Goal: Navigation & Orientation: Find specific page/section

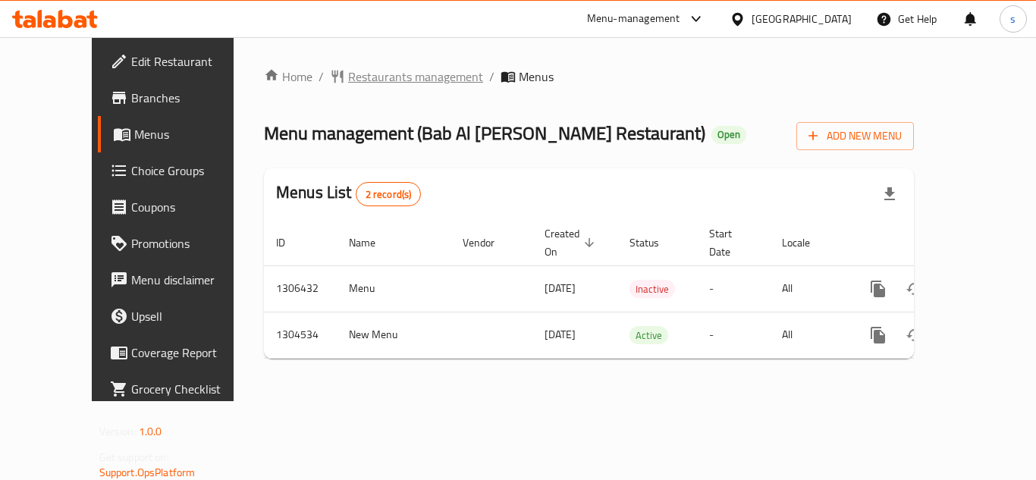
click at [364, 70] on span "Restaurants management" at bounding box center [415, 77] width 135 height 18
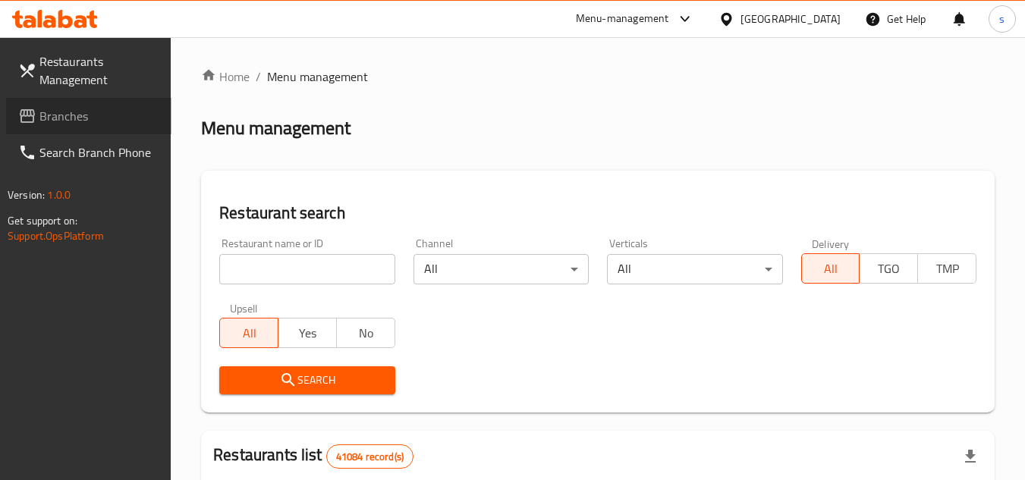
click at [55, 119] on span "Branches" at bounding box center [99, 116] width 120 height 18
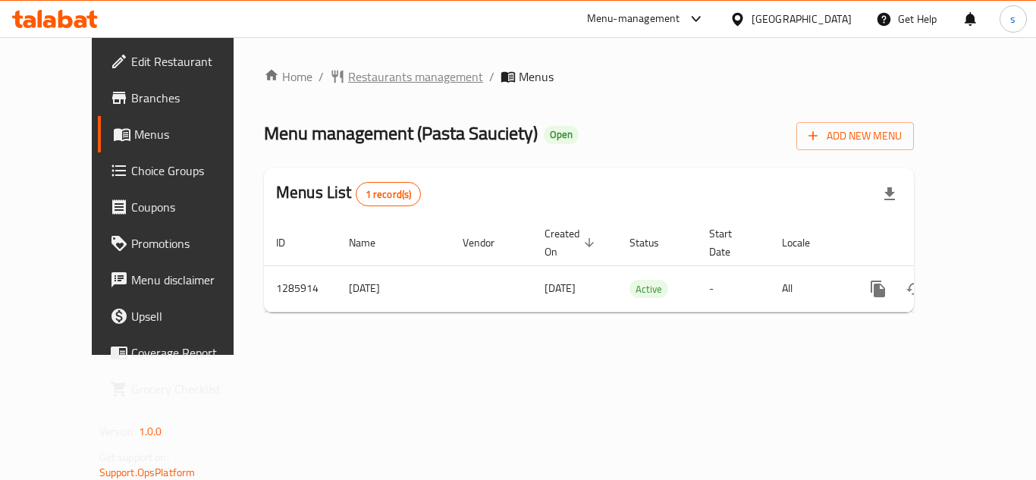
click at [373, 83] on span "Restaurants management" at bounding box center [415, 77] width 135 height 18
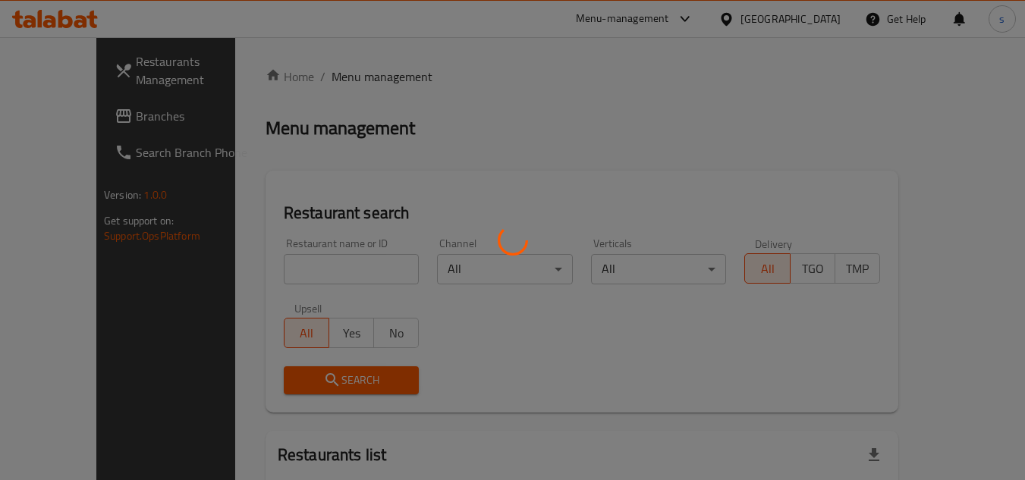
click at [71, 112] on div at bounding box center [512, 240] width 1025 height 480
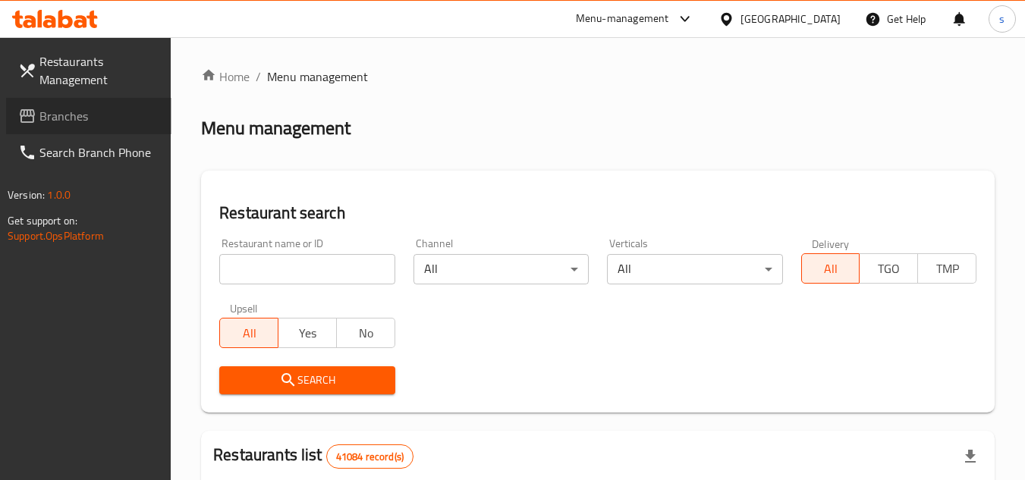
click at [68, 116] on span "Branches" at bounding box center [99, 116] width 120 height 18
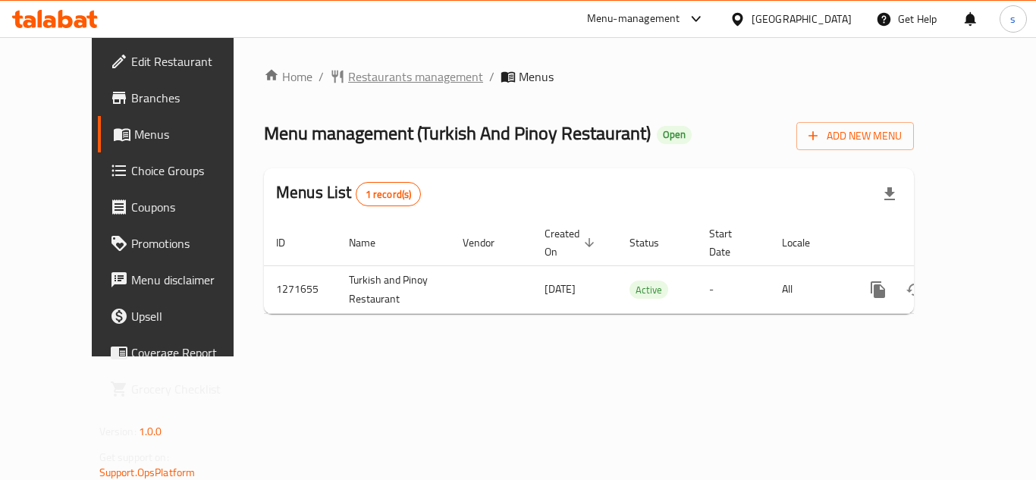
click at [376, 69] on span "Restaurants management" at bounding box center [415, 77] width 135 height 18
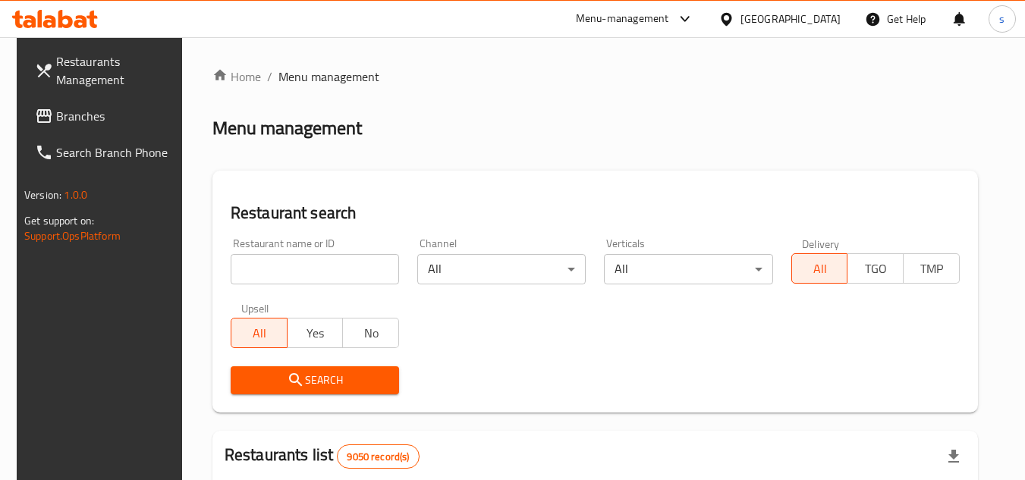
click at [76, 120] on span "Branches" at bounding box center [116, 116] width 120 height 18
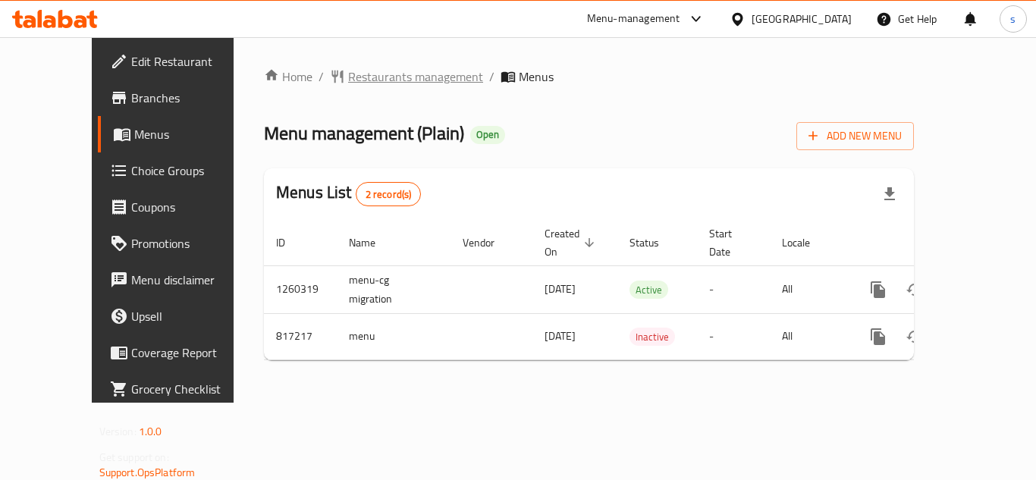
click at [372, 77] on span "Restaurants management" at bounding box center [415, 77] width 135 height 18
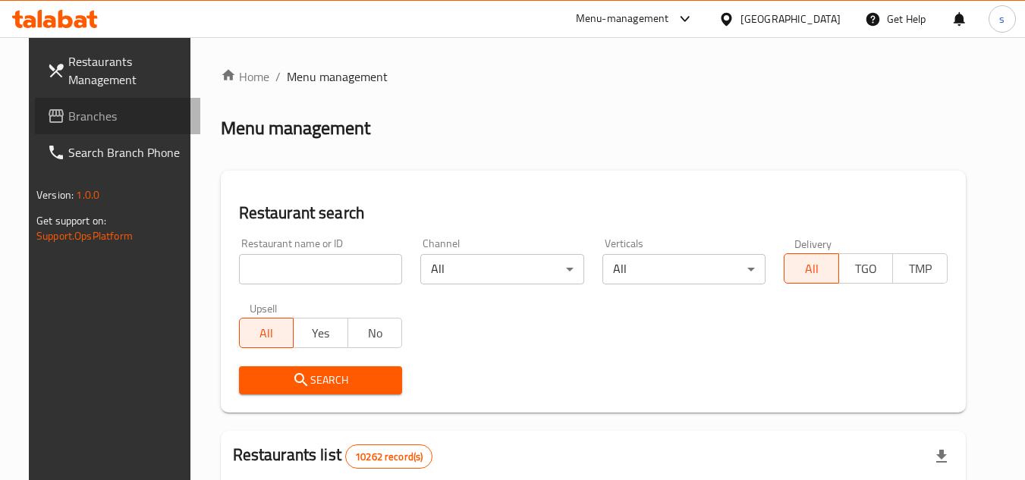
click at [68, 118] on span "Branches" at bounding box center [128, 116] width 120 height 18
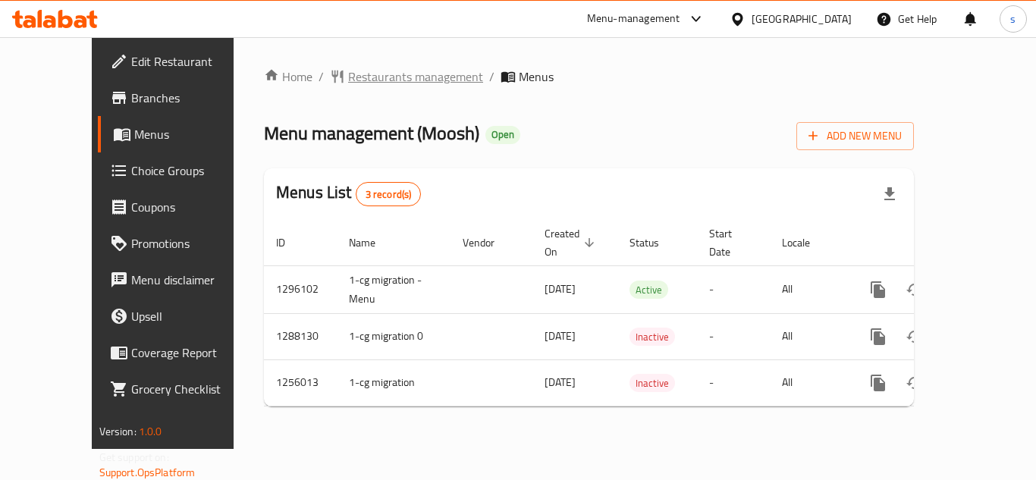
click at [348, 73] on span "Restaurants management" at bounding box center [415, 77] width 135 height 18
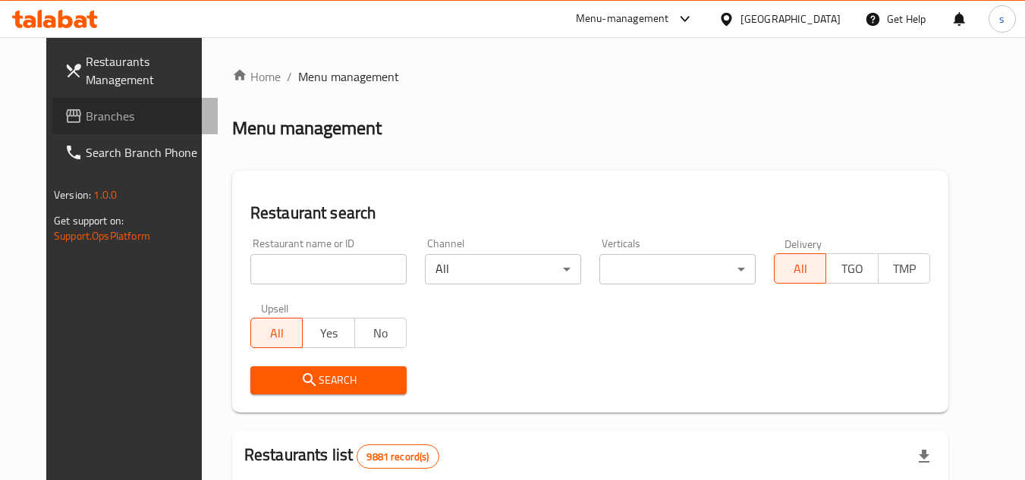
click at [86, 121] on span "Branches" at bounding box center [146, 116] width 120 height 18
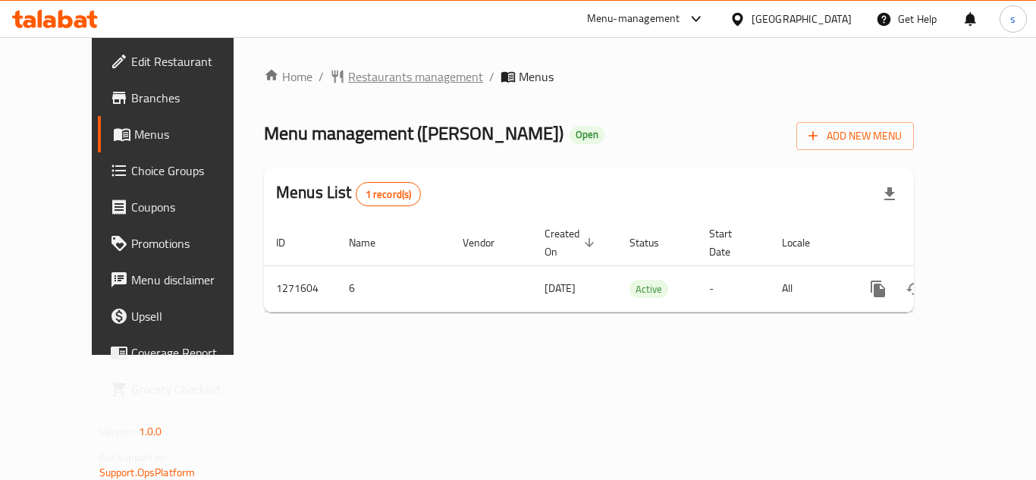
click at [348, 78] on span "Restaurants management" at bounding box center [415, 77] width 135 height 18
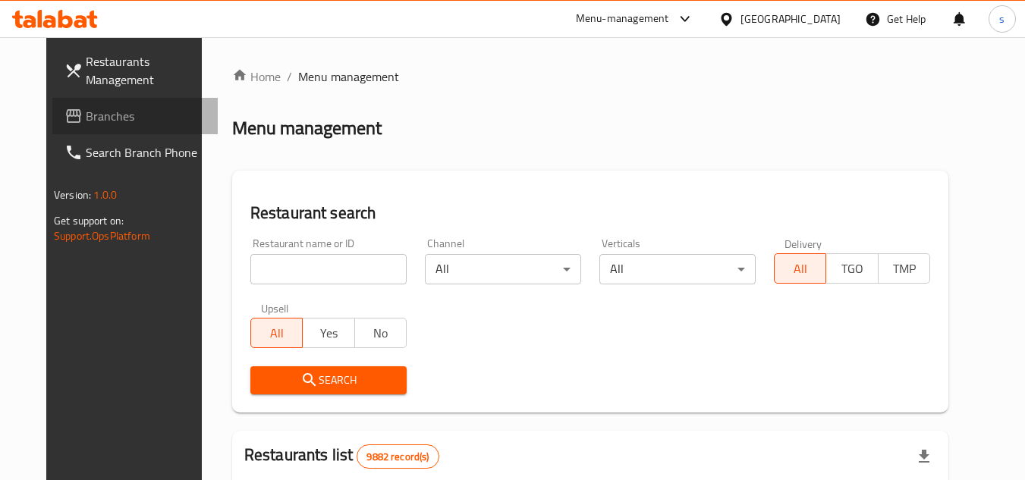
click at [86, 112] on span "Branches" at bounding box center [146, 116] width 120 height 18
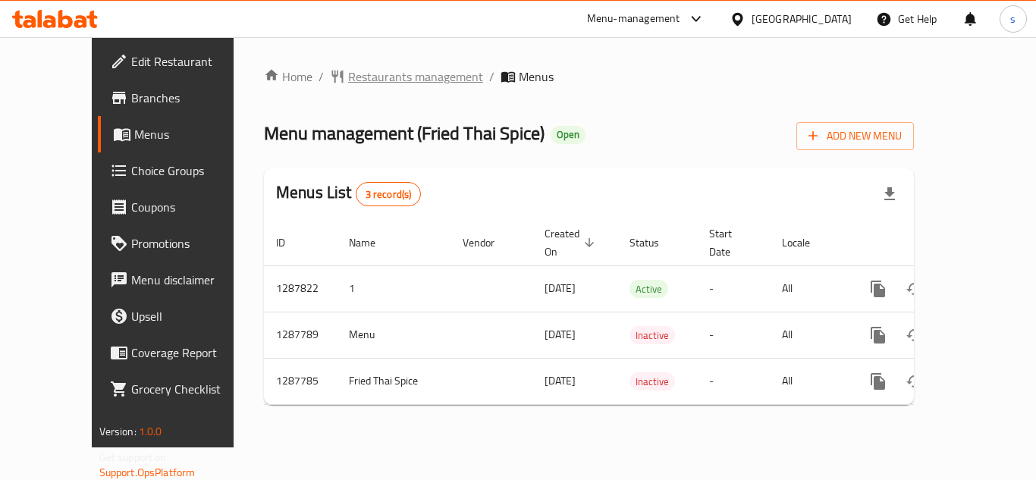
click at [365, 71] on span "Restaurants management" at bounding box center [415, 77] width 135 height 18
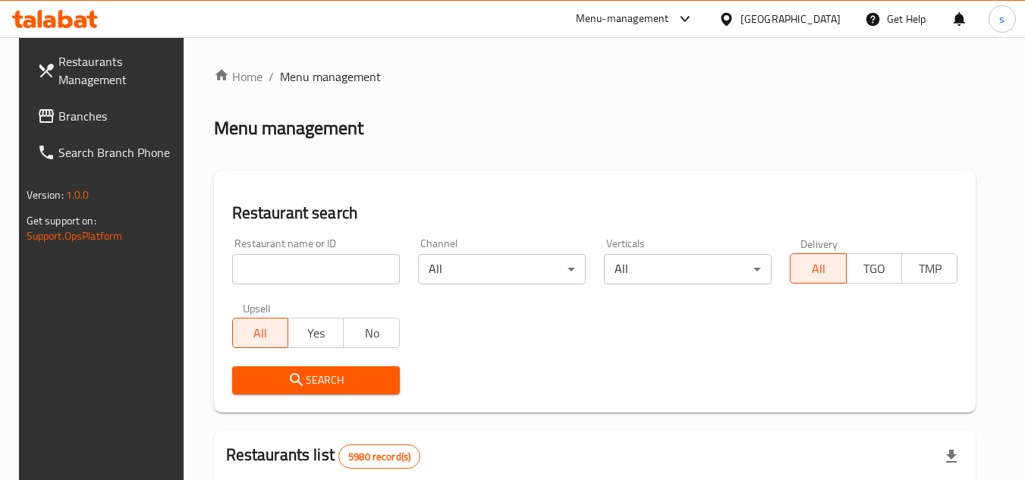
click at [116, 115] on span "Branches" at bounding box center [118, 116] width 120 height 18
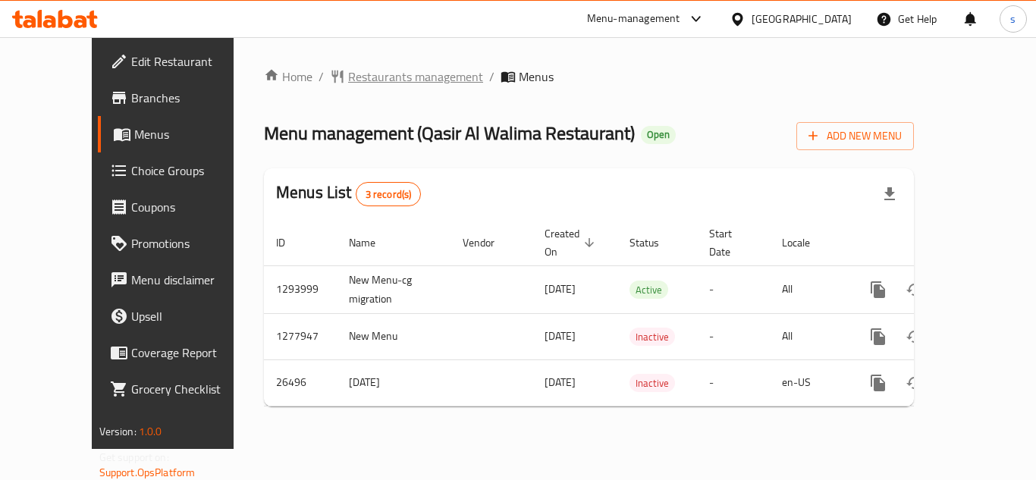
click at [401, 76] on span "Restaurants management" at bounding box center [415, 77] width 135 height 18
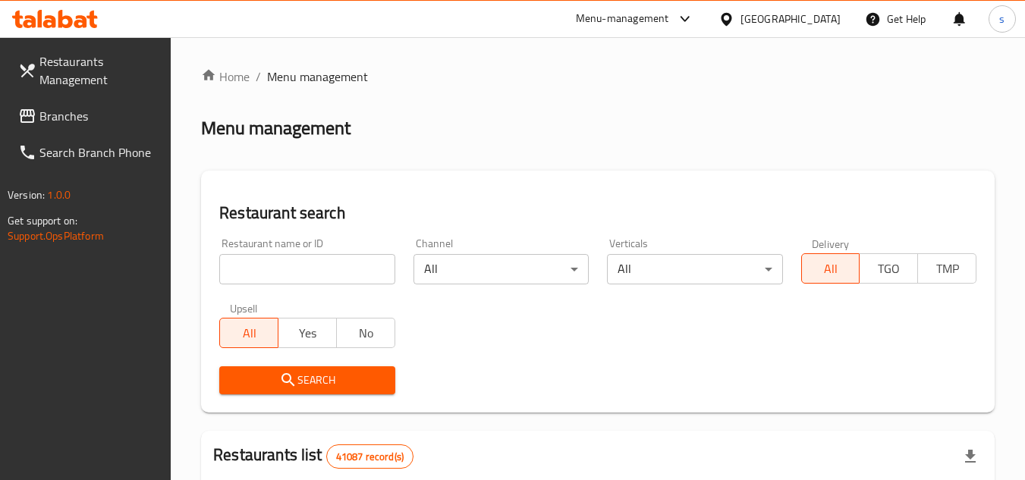
click at [51, 112] on span "Branches" at bounding box center [99, 116] width 120 height 18
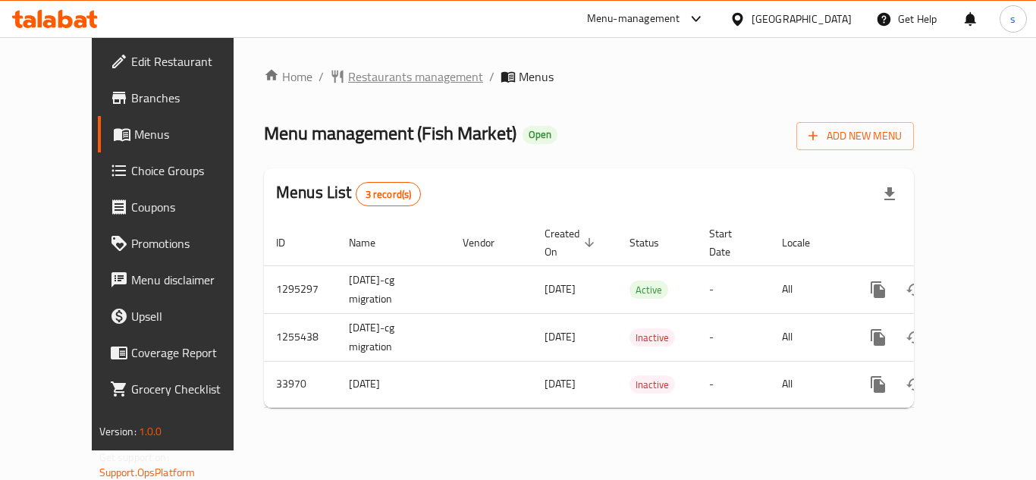
click at [353, 76] on span "Restaurants management" at bounding box center [415, 77] width 135 height 18
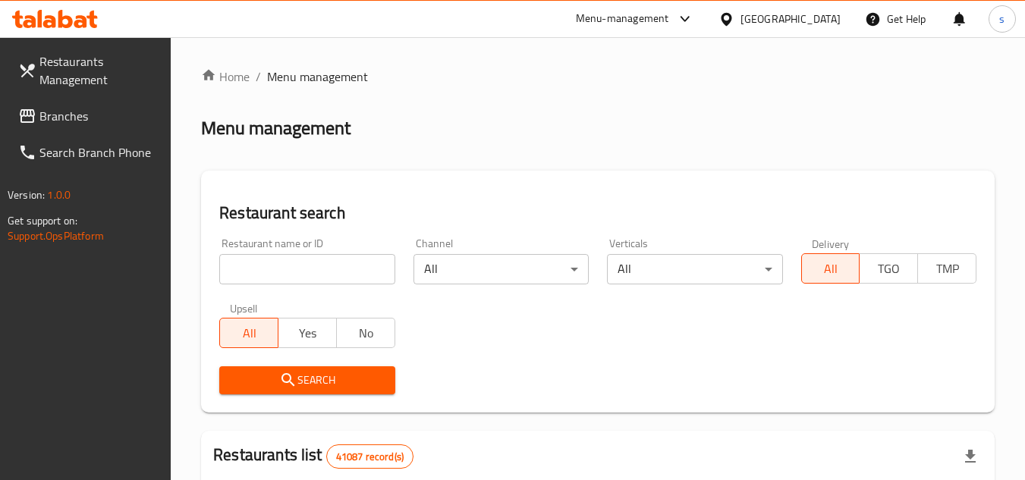
click at [74, 122] on span "Branches" at bounding box center [99, 116] width 120 height 18
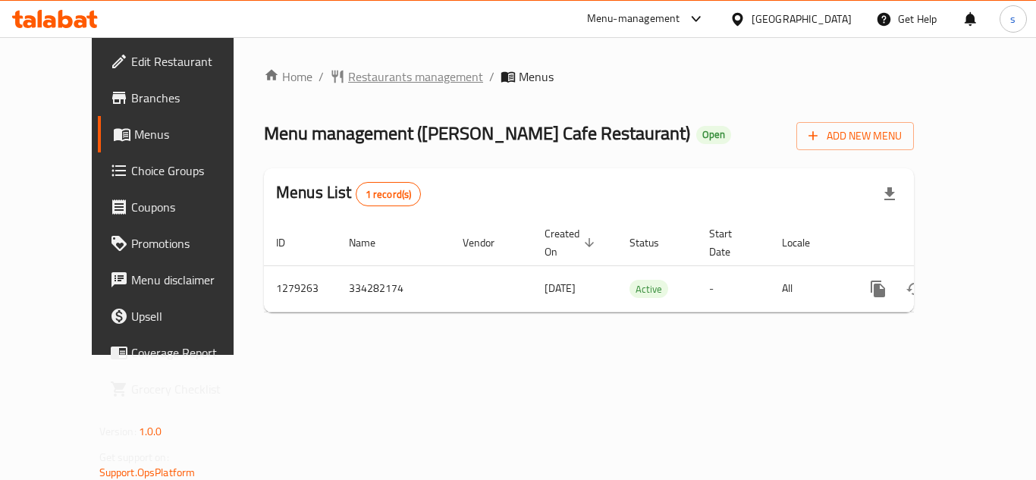
click at [374, 86] on span "Restaurants management" at bounding box center [415, 77] width 135 height 18
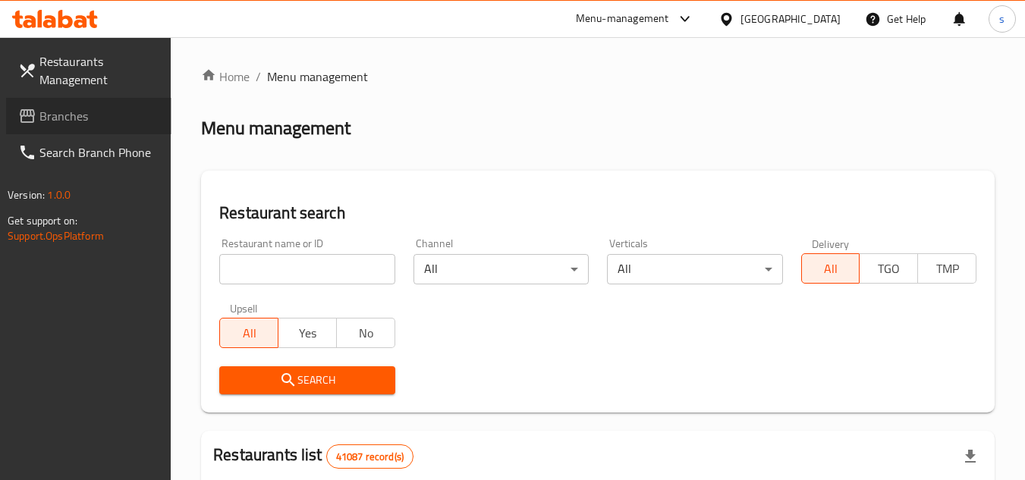
click at [66, 113] on span "Branches" at bounding box center [99, 116] width 120 height 18
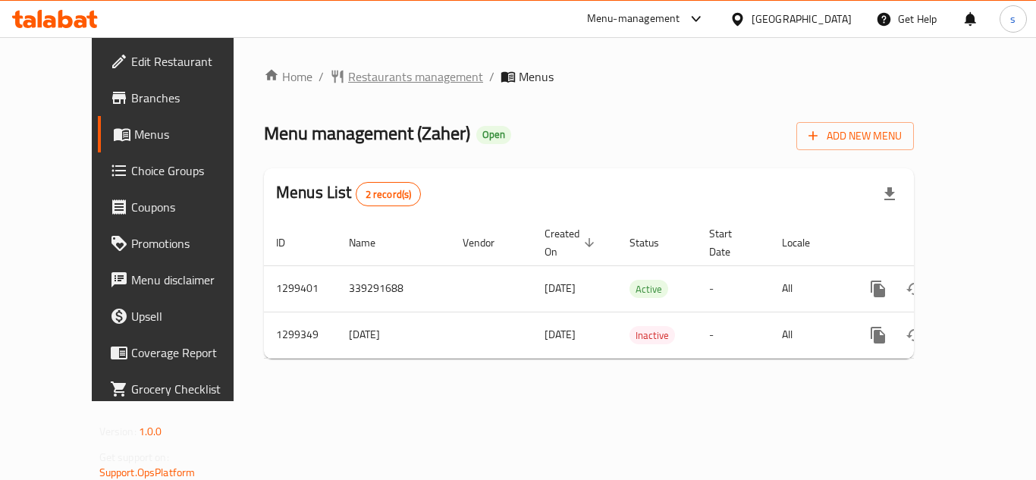
click at [369, 68] on span "Restaurants management" at bounding box center [415, 77] width 135 height 18
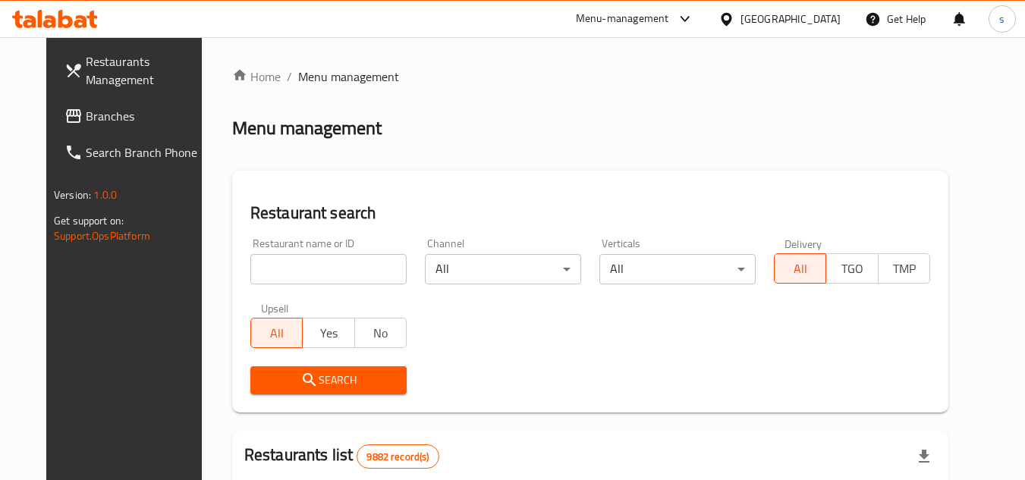
click at [86, 121] on span "Branches" at bounding box center [146, 116] width 120 height 18
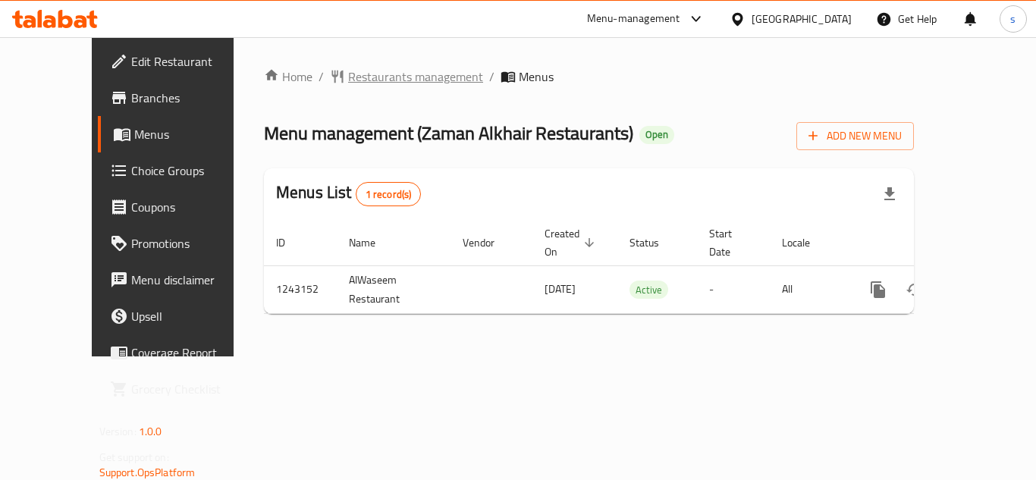
click at [378, 81] on span "Restaurants management" at bounding box center [415, 77] width 135 height 18
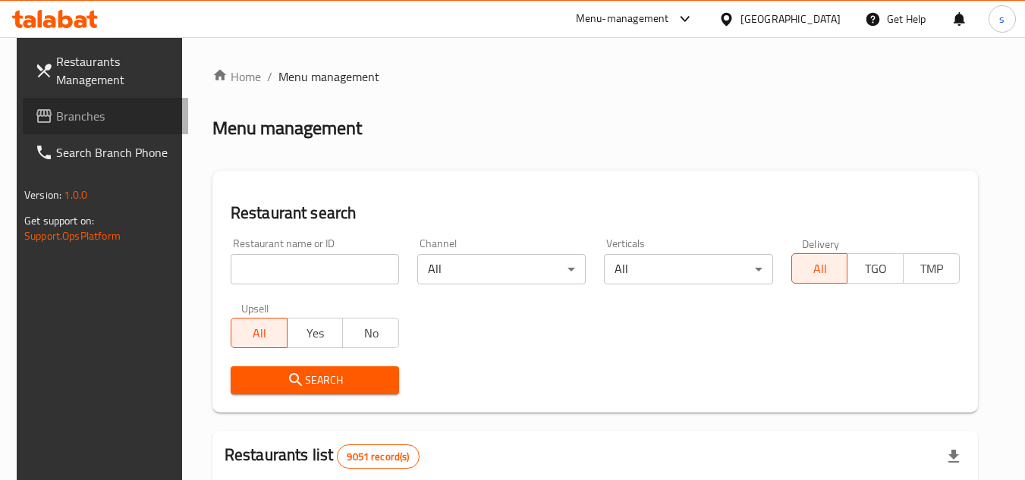
click at [79, 113] on span "Branches" at bounding box center [116, 116] width 120 height 18
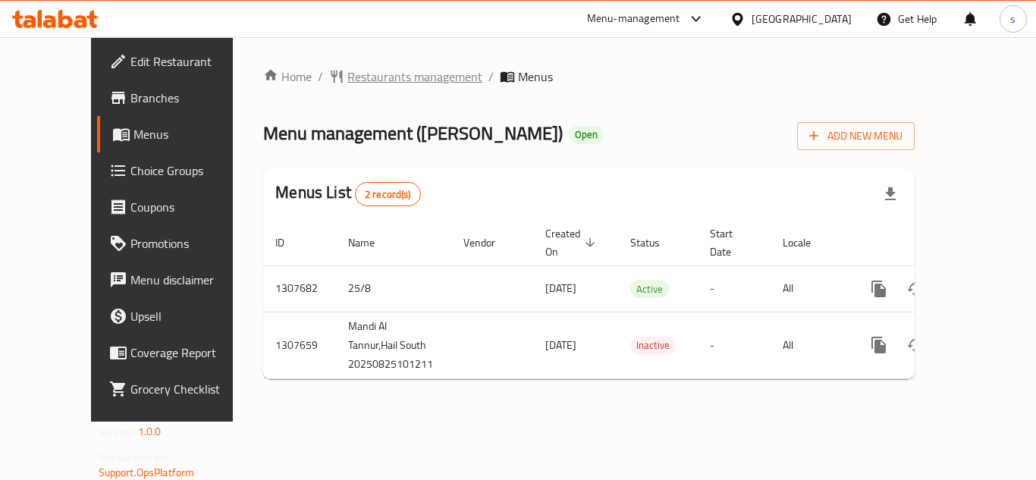
click at [347, 80] on span "Restaurants management" at bounding box center [414, 77] width 135 height 18
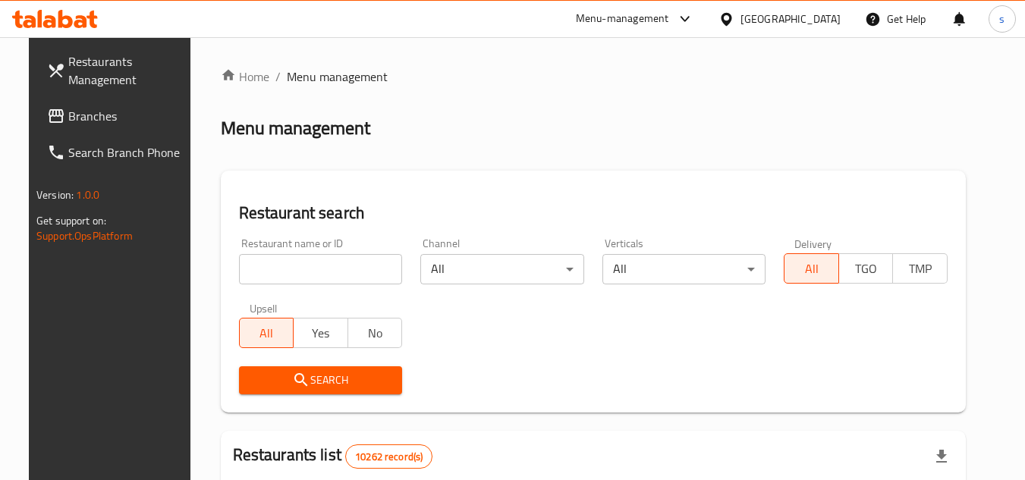
click at [68, 115] on span "Branches" at bounding box center [128, 116] width 120 height 18
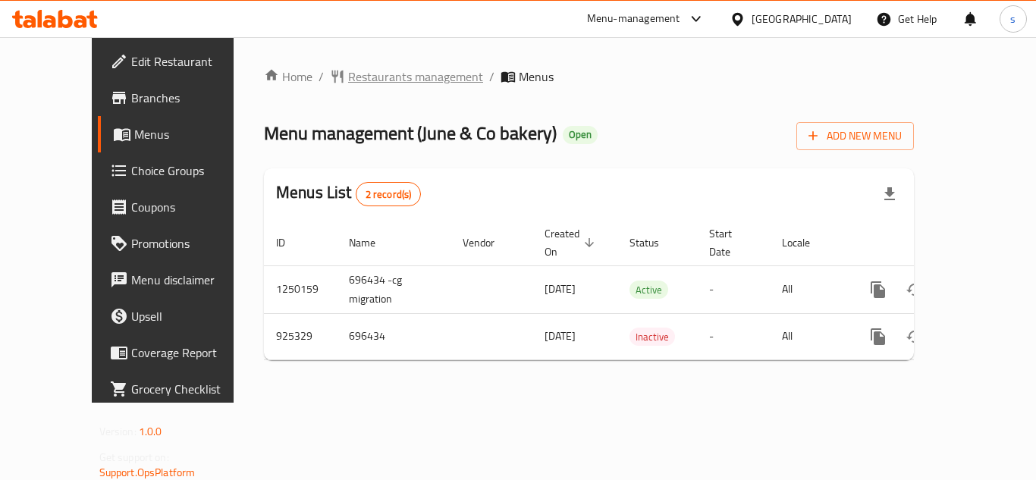
click at [368, 72] on span "Restaurants management" at bounding box center [415, 77] width 135 height 18
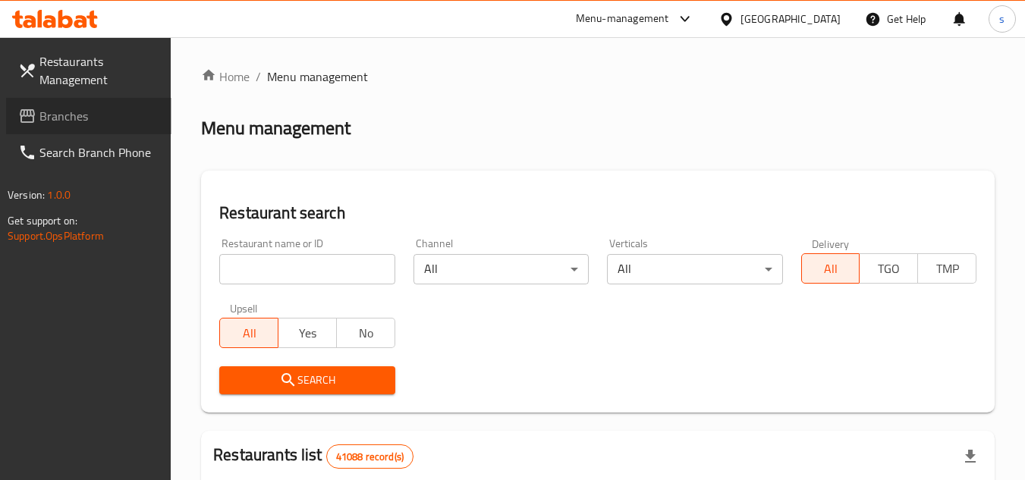
click at [69, 111] on span "Branches" at bounding box center [99, 116] width 120 height 18
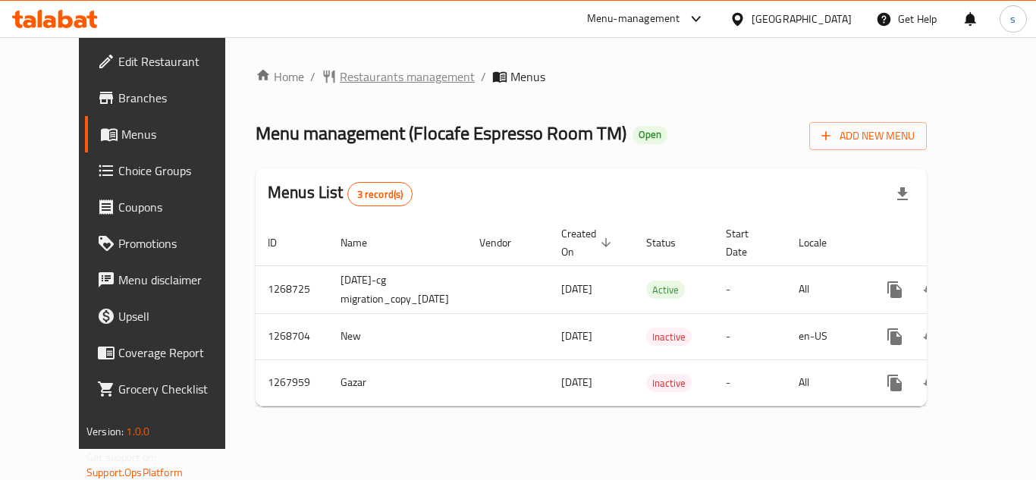
click at [360, 78] on span "Restaurants management" at bounding box center [407, 77] width 135 height 18
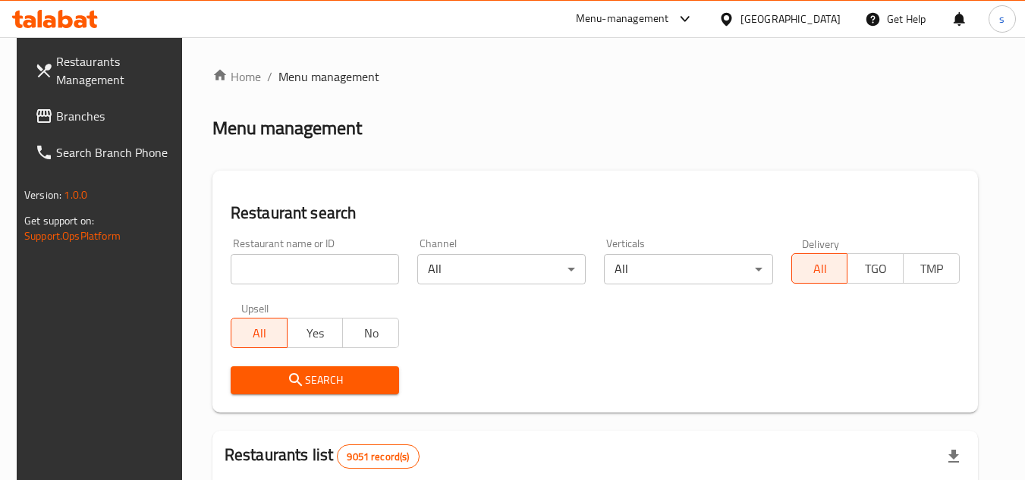
click at [68, 121] on span "Branches" at bounding box center [116, 116] width 120 height 18
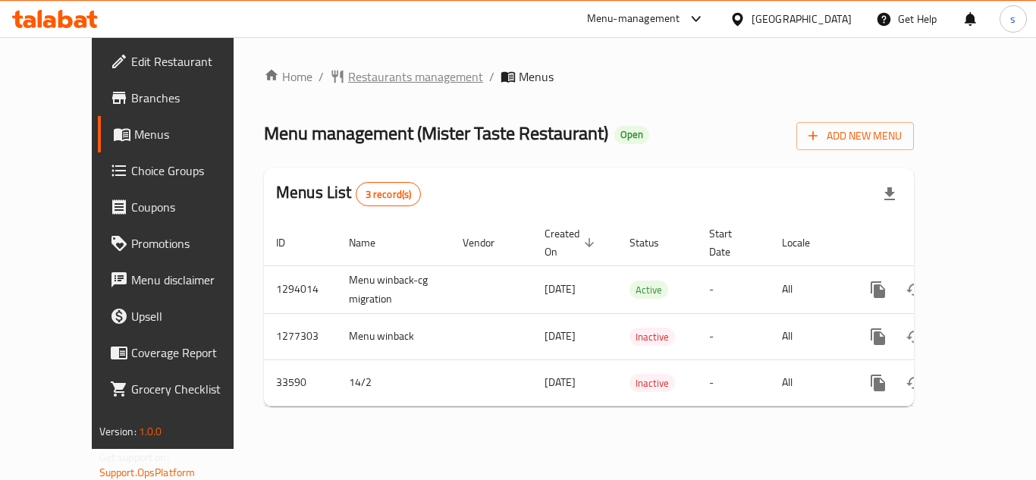
click at [376, 86] on span "Restaurants management" at bounding box center [415, 77] width 135 height 18
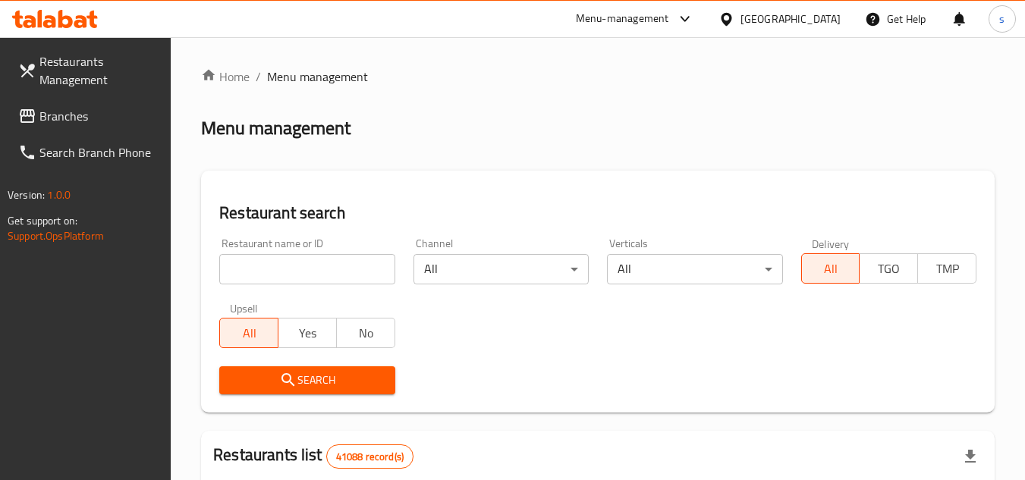
drag, startPoint x: 85, startPoint y: 125, endPoint x: 38, endPoint y: 136, distance: 48.2
click at [85, 125] on span "Branches" at bounding box center [99, 116] width 120 height 18
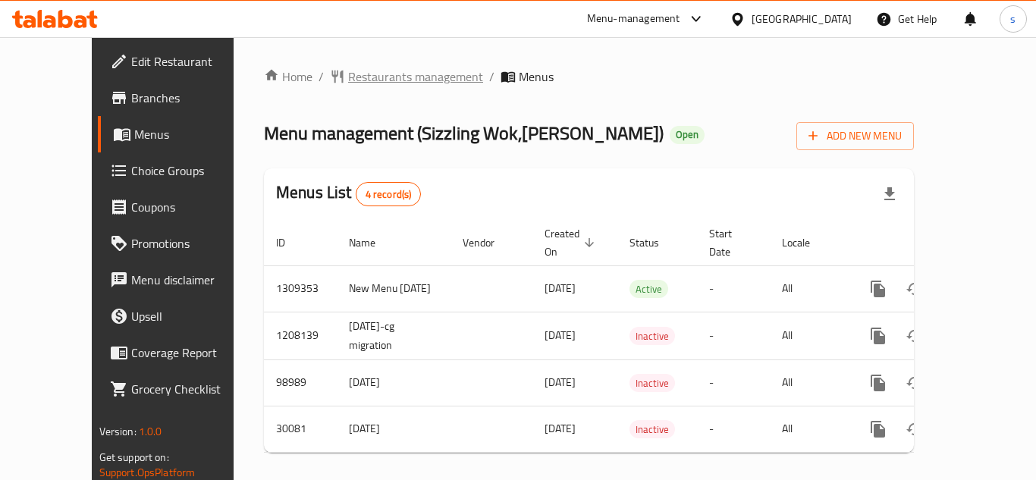
click at [369, 78] on span "Restaurants management" at bounding box center [415, 77] width 135 height 18
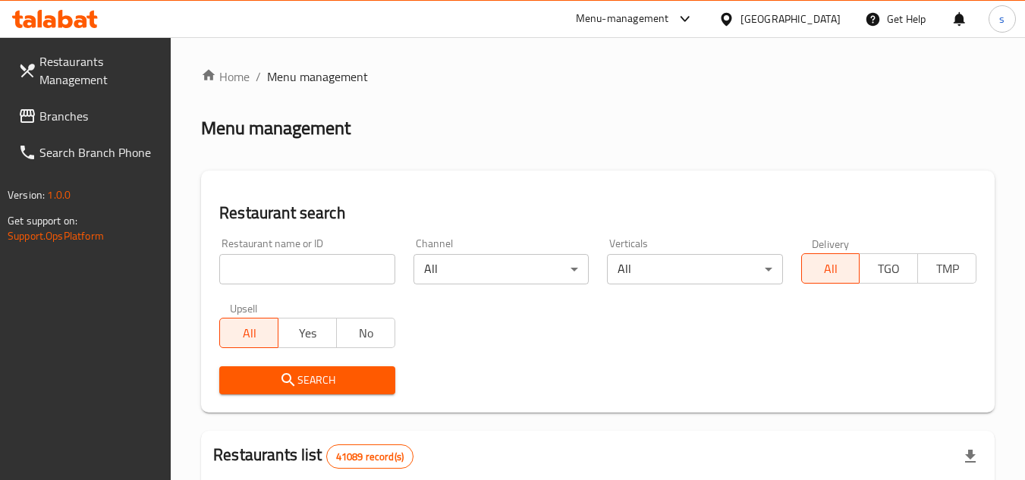
click at [85, 119] on span "Branches" at bounding box center [99, 116] width 120 height 18
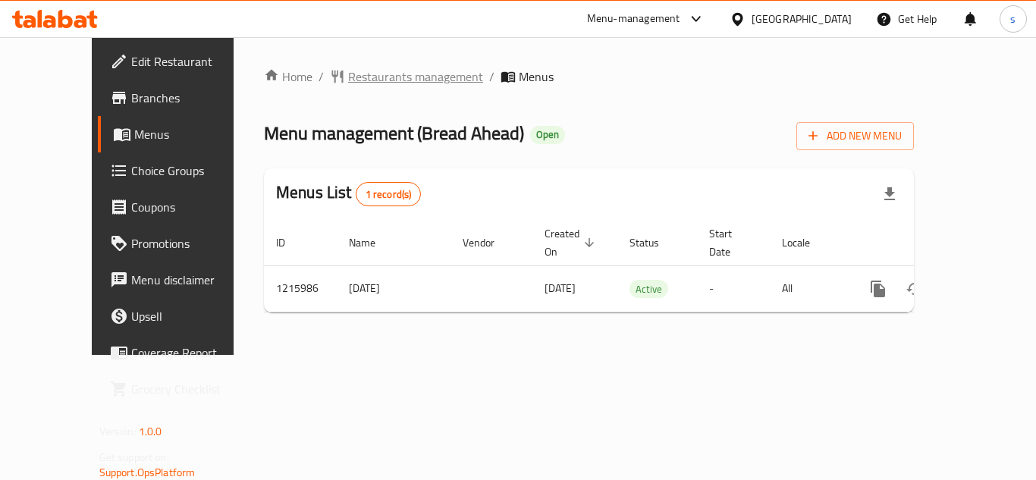
click at [353, 70] on span "Restaurants management" at bounding box center [415, 77] width 135 height 18
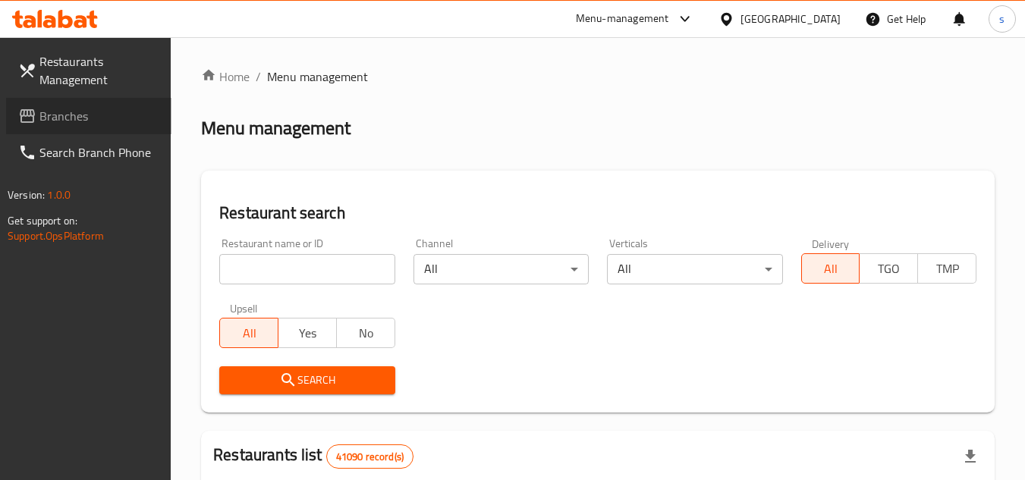
click at [53, 118] on span "Branches" at bounding box center [99, 116] width 120 height 18
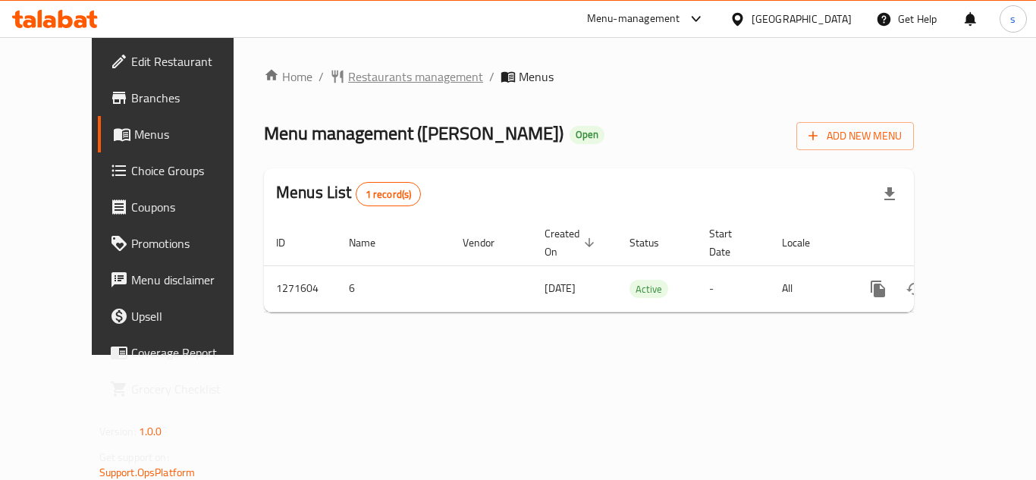
click at [385, 69] on span "Restaurants management" at bounding box center [415, 77] width 135 height 18
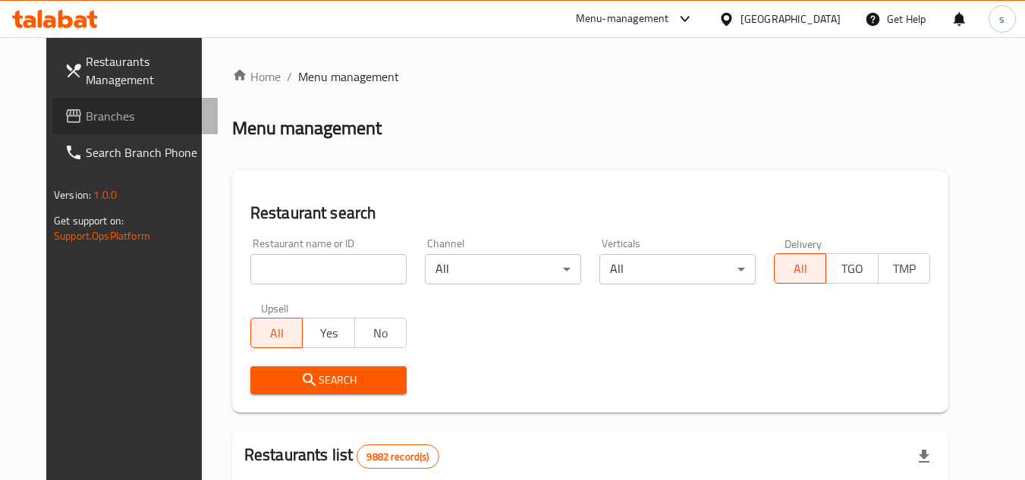
click at [86, 115] on span "Branches" at bounding box center [146, 116] width 120 height 18
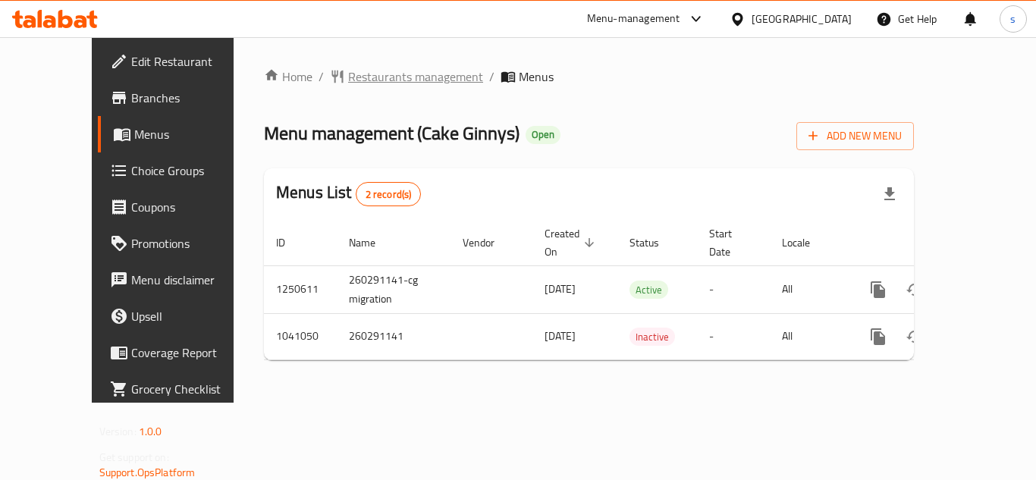
click at [379, 86] on span "Restaurants management" at bounding box center [415, 77] width 135 height 18
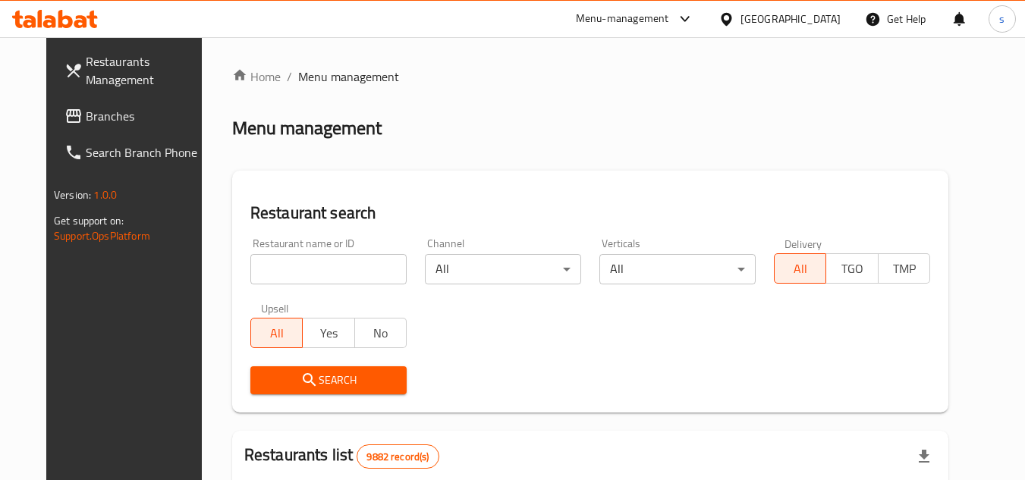
click at [86, 112] on span "Branches" at bounding box center [146, 116] width 120 height 18
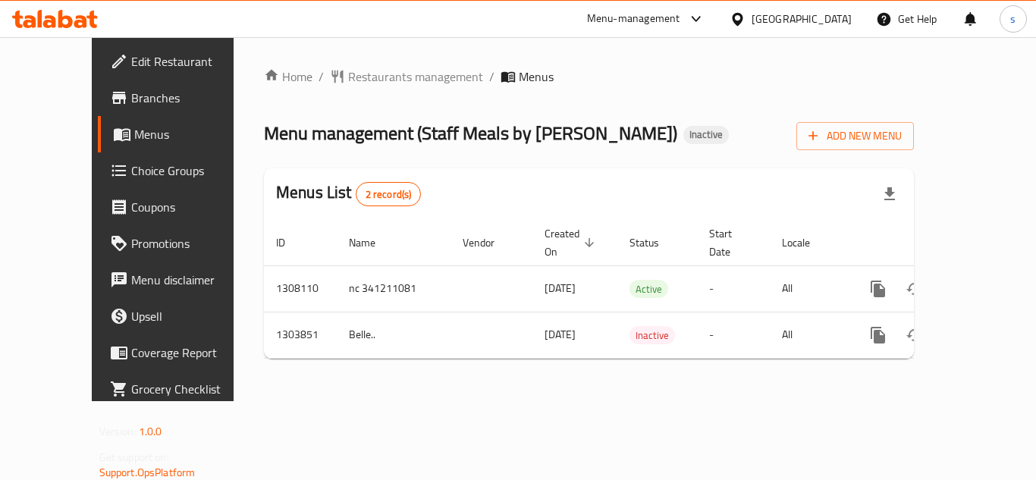
click at [356, 93] on div "Home / Restaurants management / Menus Menu management ( Staff Meals by Kishmish…" at bounding box center [589, 219] width 650 height 303
click at [380, 76] on span "Restaurants management" at bounding box center [415, 77] width 135 height 18
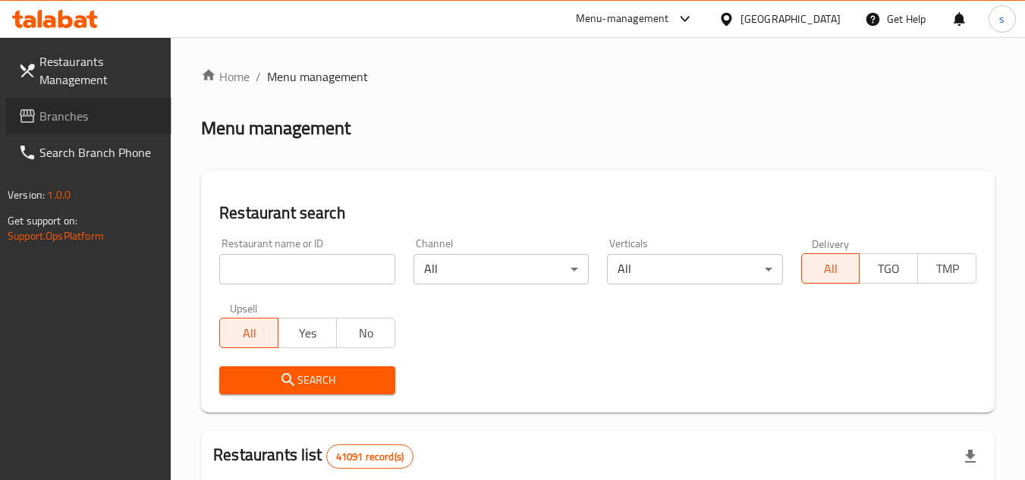
click at [72, 121] on span "Branches" at bounding box center [99, 116] width 120 height 18
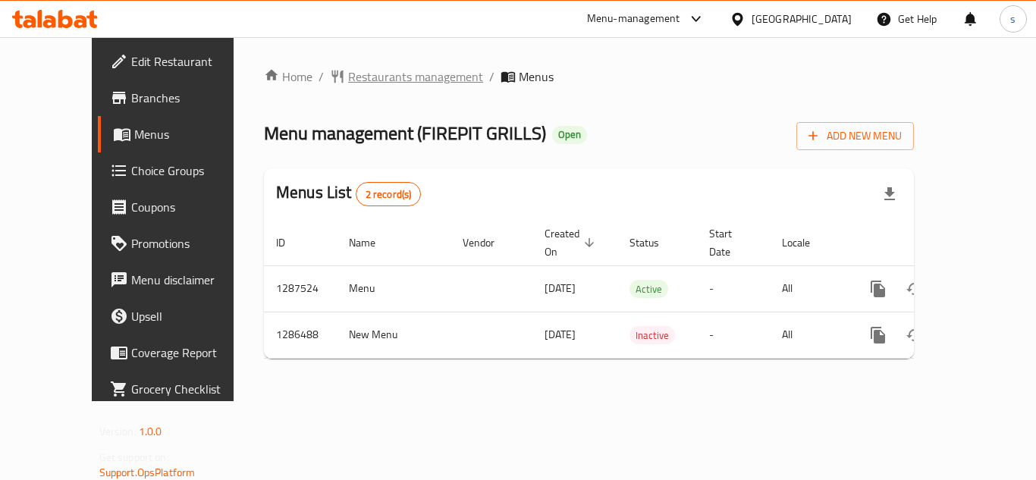
click at [348, 71] on span "Restaurants management" at bounding box center [415, 77] width 135 height 18
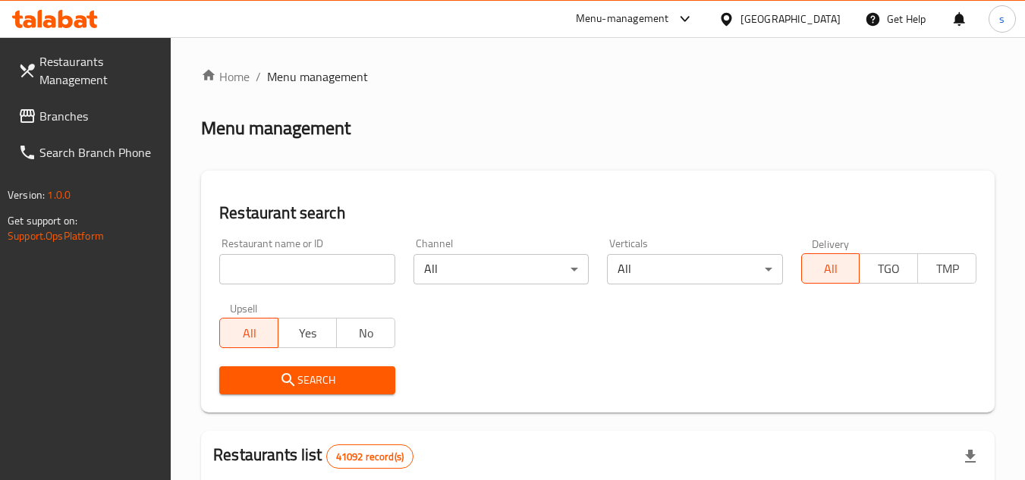
click at [72, 112] on span "Branches" at bounding box center [99, 116] width 120 height 18
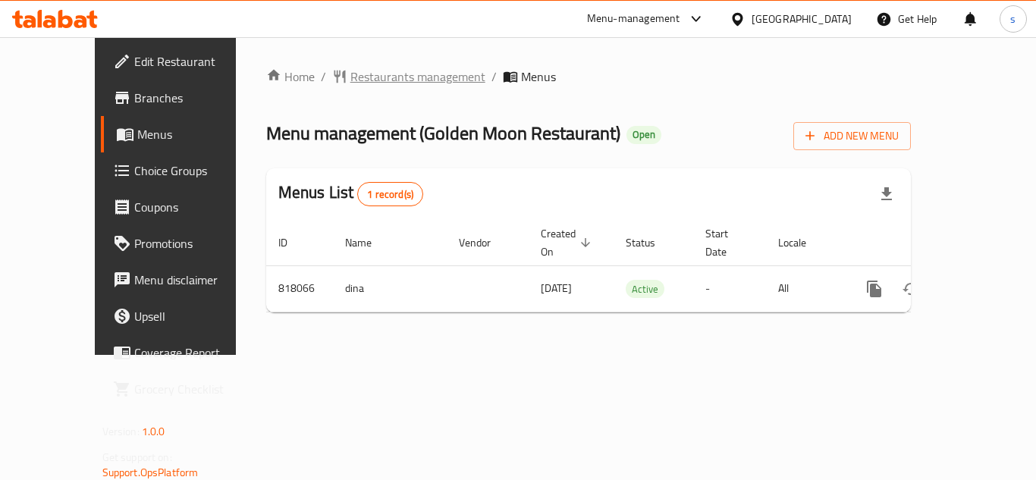
click at [359, 77] on span "Restaurants management" at bounding box center [418, 77] width 135 height 18
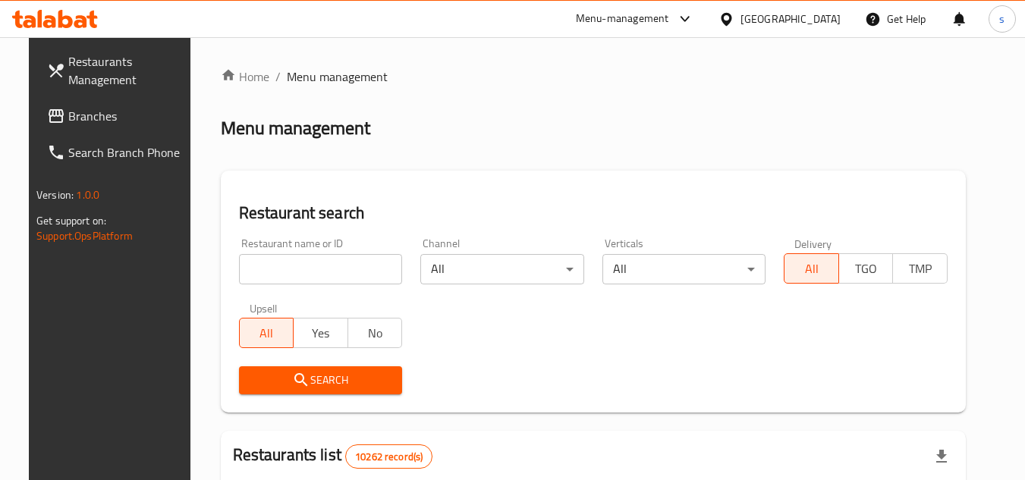
click at [99, 118] on span "Branches" at bounding box center [128, 116] width 120 height 18
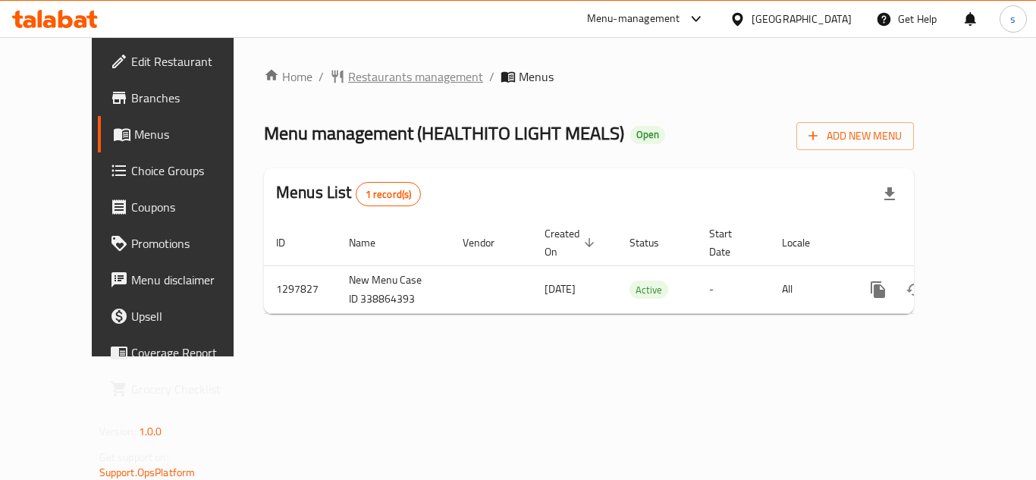
click at [379, 83] on span "Restaurants management" at bounding box center [415, 77] width 135 height 18
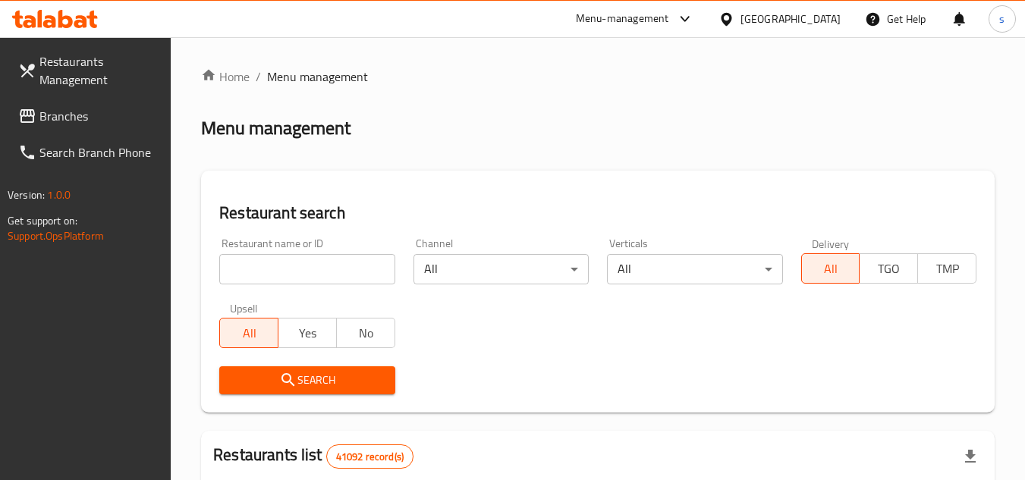
click at [71, 119] on span "Branches" at bounding box center [99, 116] width 120 height 18
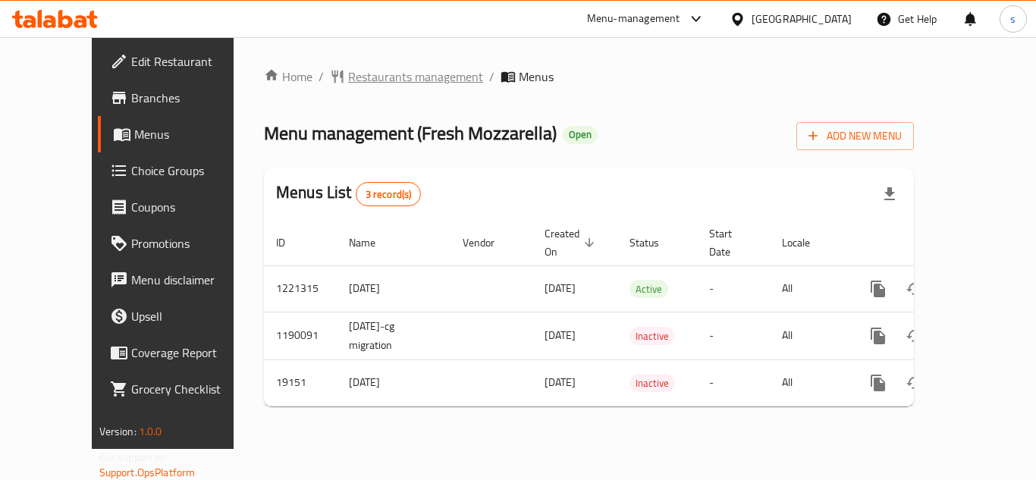
click at [384, 80] on span "Restaurants management" at bounding box center [415, 77] width 135 height 18
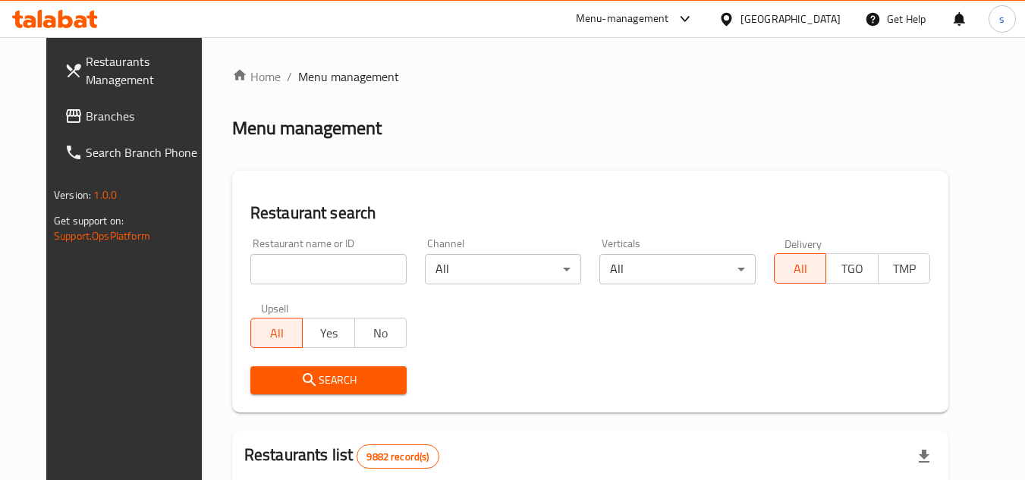
click at [86, 122] on span "Branches" at bounding box center [146, 116] width 120 height 18
